Goal: Task Accomplishment & Management: Manage account settings

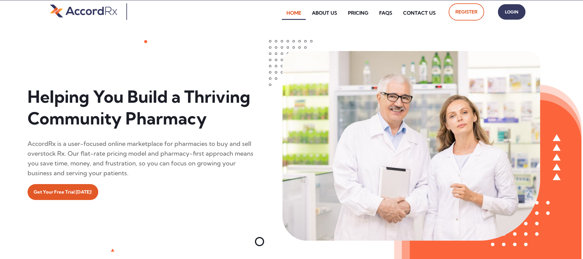
click at [279, 12] on span "Login" at bounding box center [511, 12] width 15 height 9
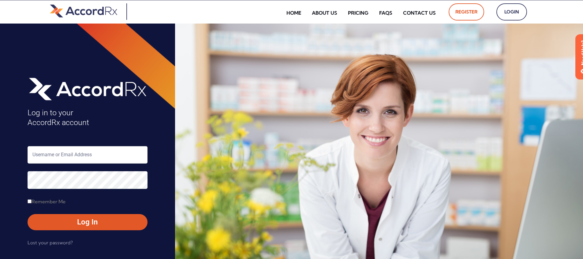
click at [60, 157] on input "text" at bounding box center [88, 154] width 120 height 17
type input "ARX-[PERSON_NAME]"
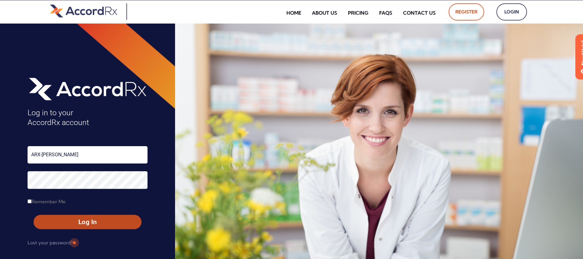
click at [74, 223] on span "Log In" at bounding box center [87, 222] width 97 height 9
